Goal: Task Accomplishment & Management: Manage account settings

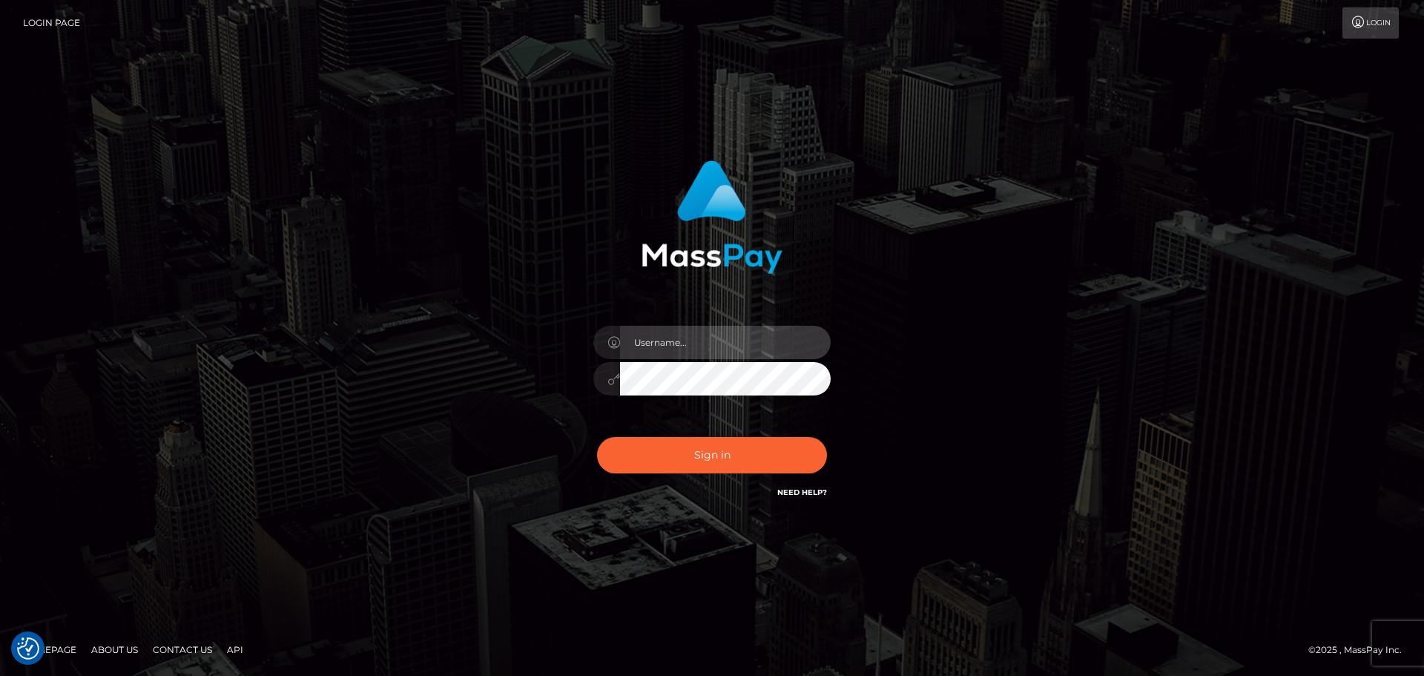
click at [763, 351] on input "text" at bounding box center [725, 342] width 211 height 33
click at [0, 675] on com-1password-button at bounding box center [0, 676] width 0 height 0
type input "[PERSON_NAME].throne"
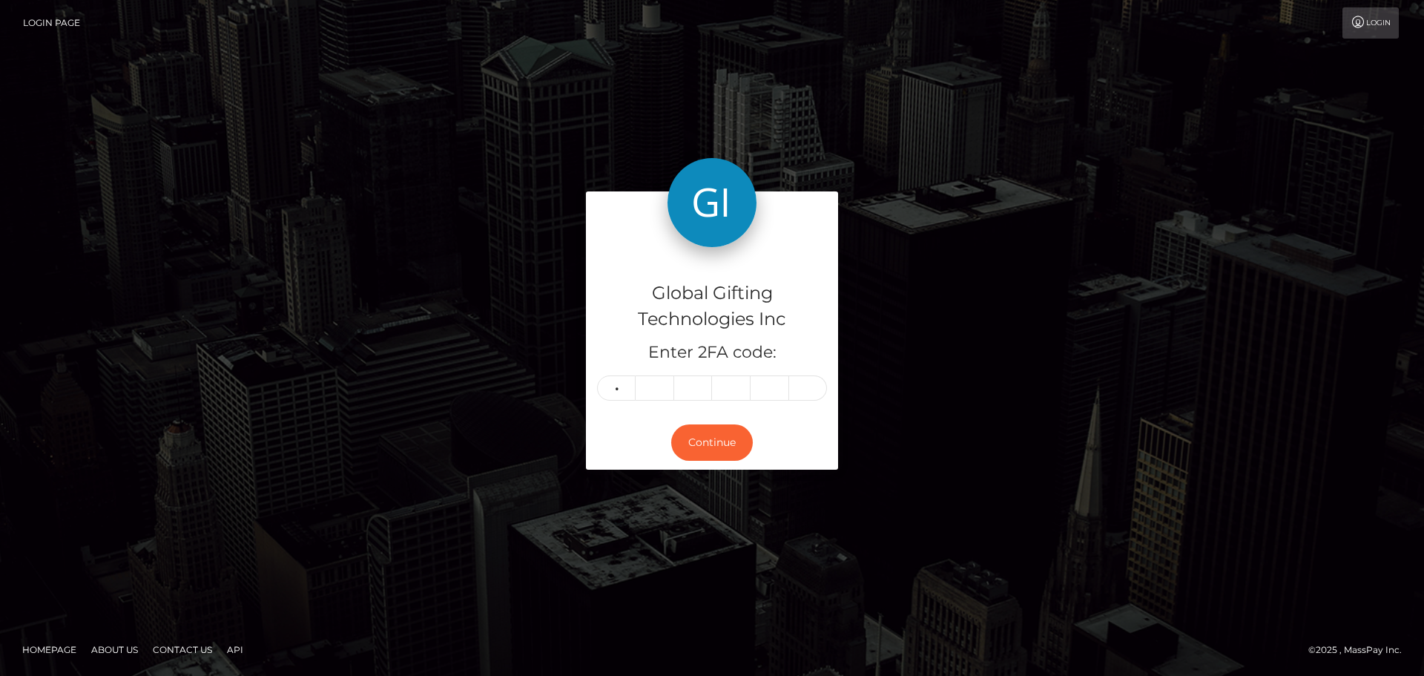
type input "4"
type input "6"
type input "7"
type input "5"
type input "6"
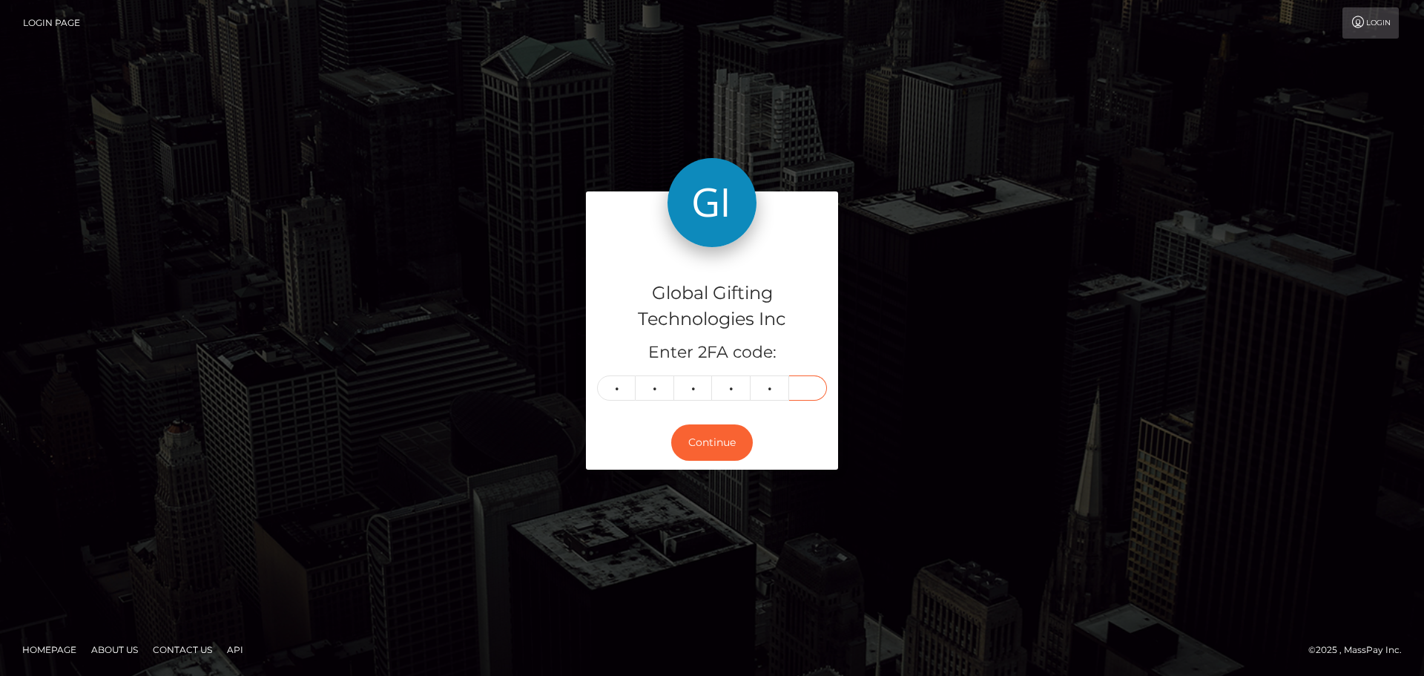
type input "6"
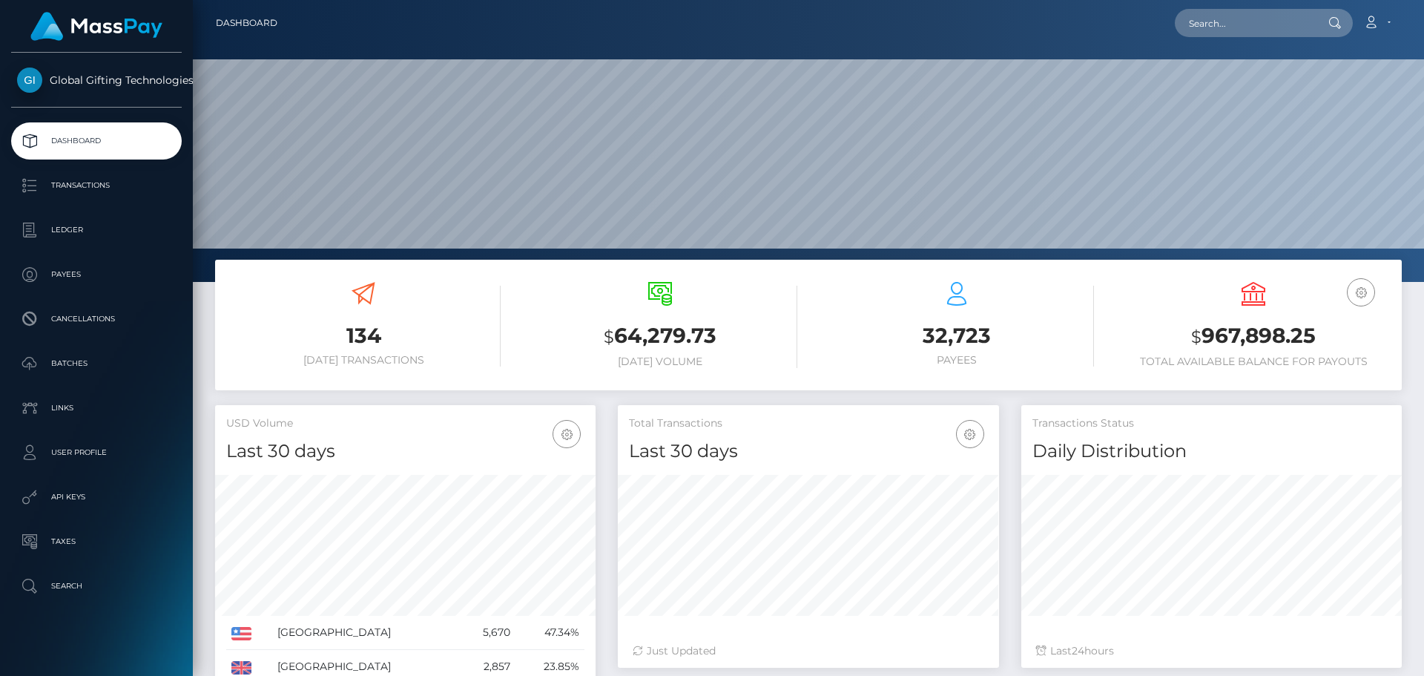
scroll to position [263, 381]
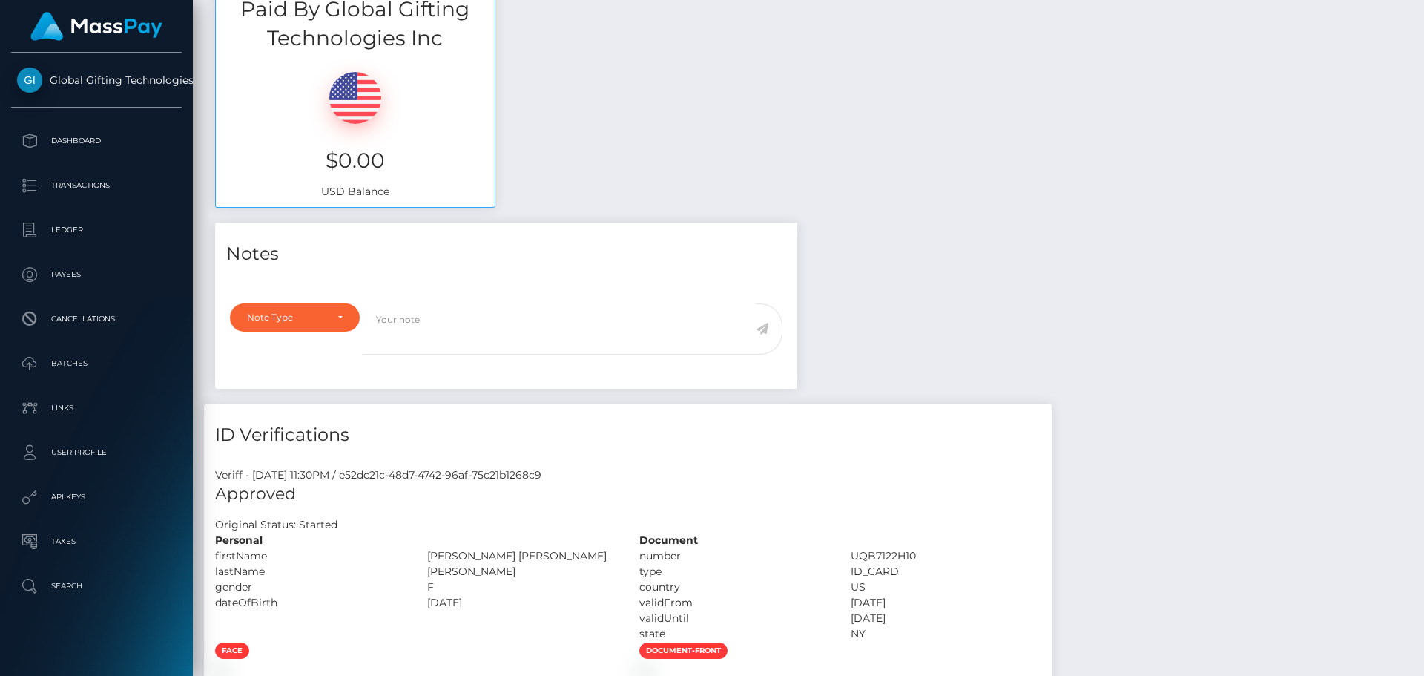
scroll to position [593, 0]
